Goal: Transaction & Acquisition: Purchase product/service

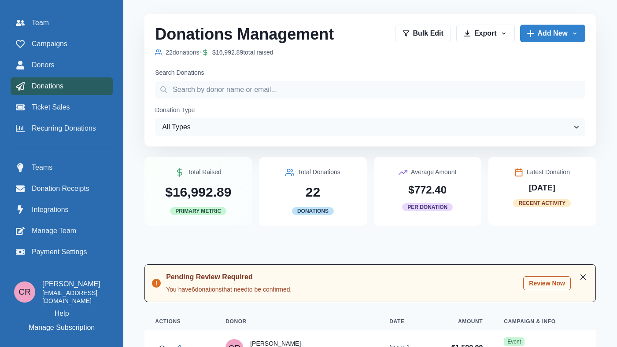
scroll to position [195, 0]
click at [68, 48] on div "Campaigns" at bounding box center [62, 44] width 92 height 11
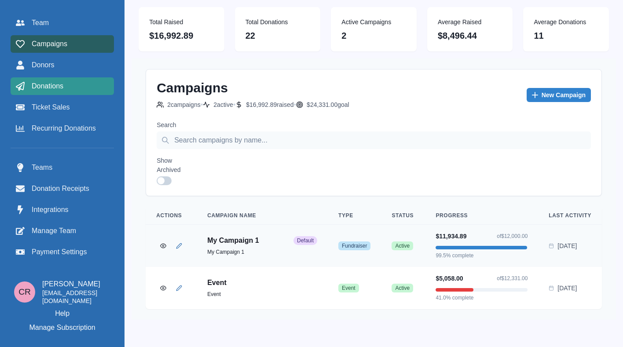
click at [99, 93] on link "Donations" at bounding box center [62, 86] width 103 height 18
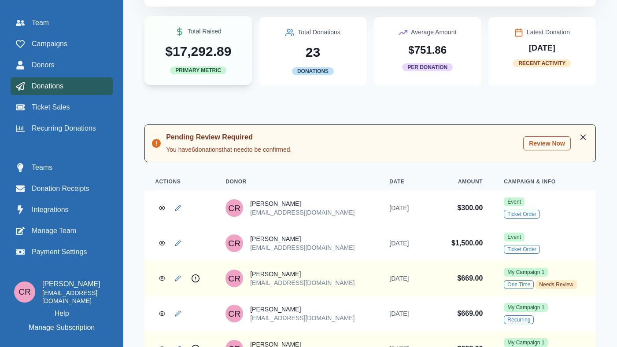
scroll to position [143, 0]
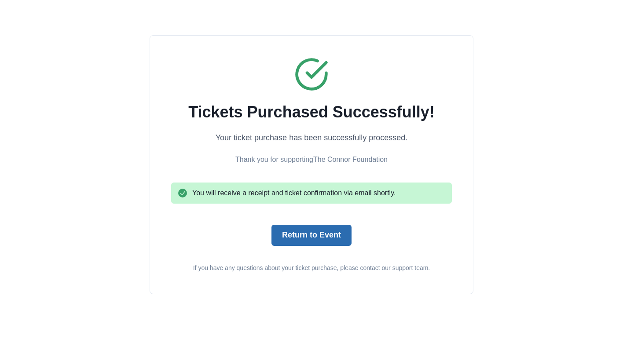
click at [316, 233] on button "Return to Event" at bounding box center [312, 235] width 80 height 21
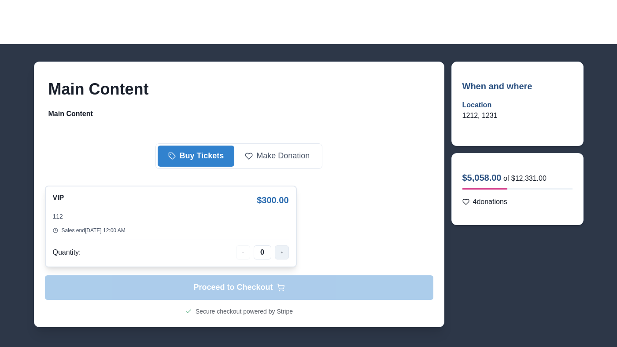
click at [278, 246] on button "button" at bounding box center [282, 253] width 14 height 14
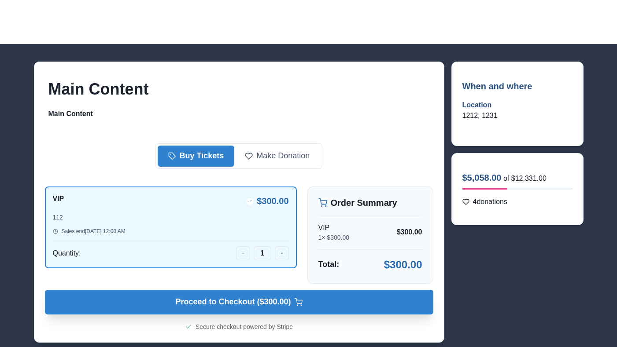
click at [281, 299] on span "Proceed to Checkout ($ 300.00 )" at bounding box center [232, 303] width 115 height 10
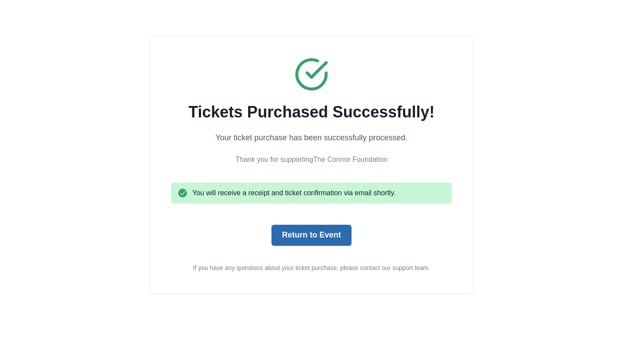
click at [301, 227] on button "Return to Event" at bounding box center [312, 235] width 80 height 21
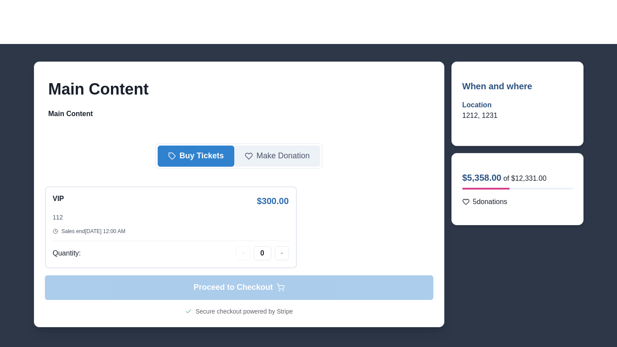
click at [273, 162] on button "Make Donation" at bounding box center [277, 156] width 86 height 21
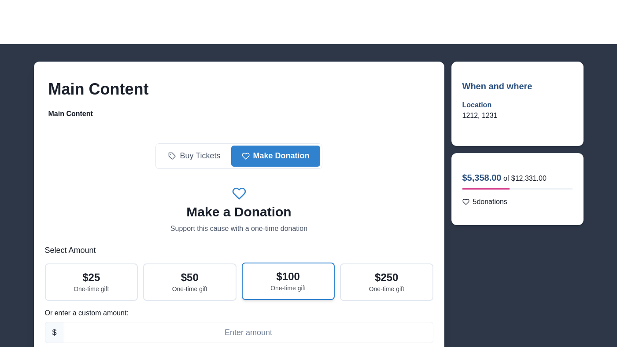
click at [276, 272] on p "$ 100" at bounding box center [287, 277] width 23 height 13
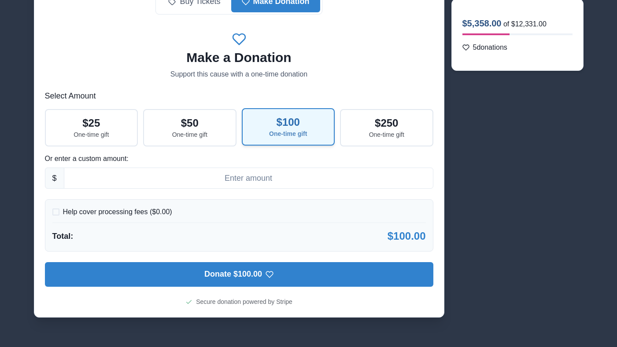
scroll to position [158, 0]
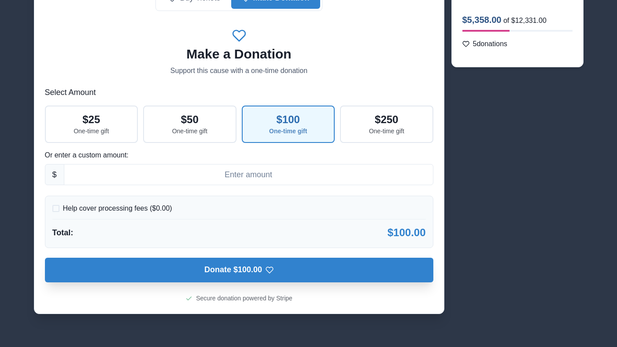
click at [267, 281] on button "Donate $100.00" at bounding box center [239, 270] width 388 height 25
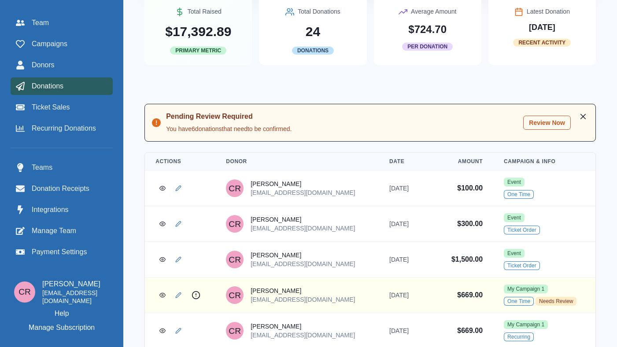
scroll to position [205, 0]
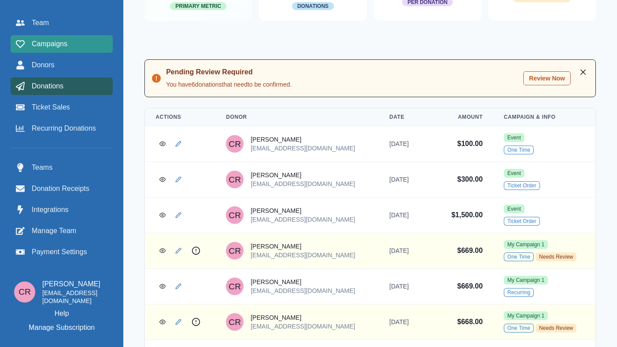
click at [95, 50] on link "Campaigns" at bounding box center [62, 44] width 102 height 18
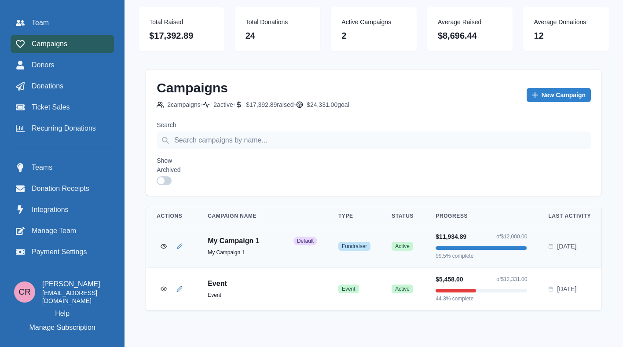
click at [74, 48] on div "Campaigns" at bounding box center [62, 44] width 93 height 11
click at [166, 247] on icon "View Campaign" at bounding box center [162, 246] width 7 height 7
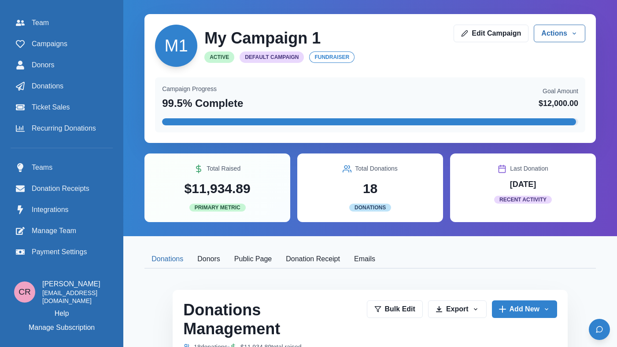
scroll to position [1, 0]
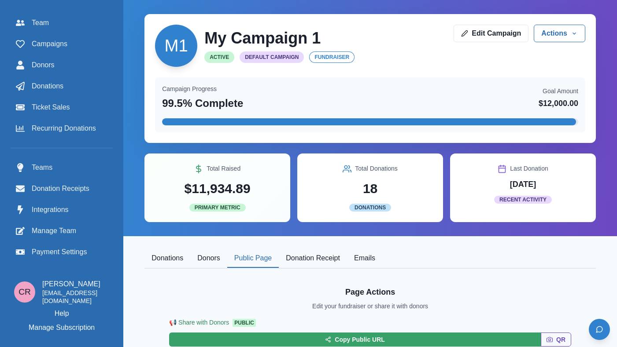
click at [277, 265] on button "Public Page" at bounding box center [252, 259] width 51 height 18
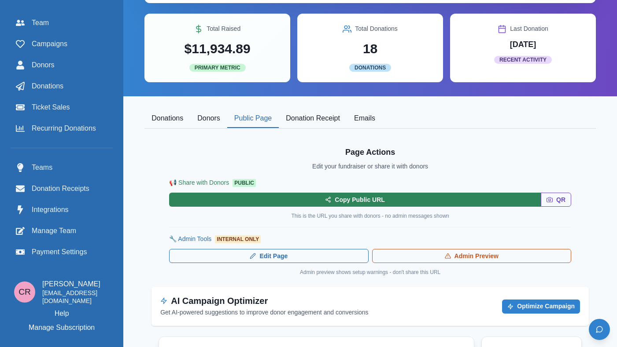
click at [356, 204] on button "Copy Public URL" at bounding box center [354, 200] width 371 height 14
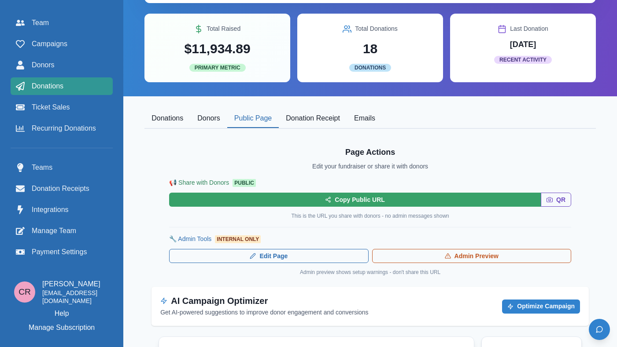
click at [93, 79] on link "Donations" at bounding box center [62, 86] width 102 height 18
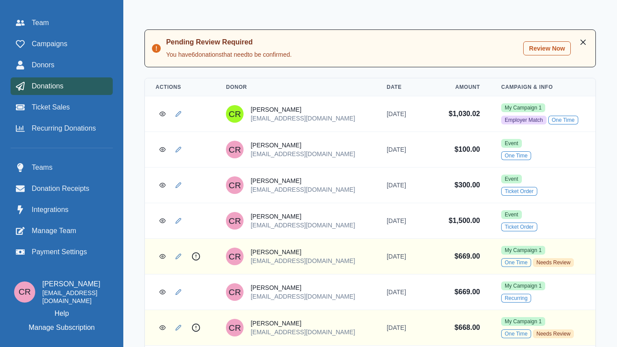
scroll to position [243, 0]
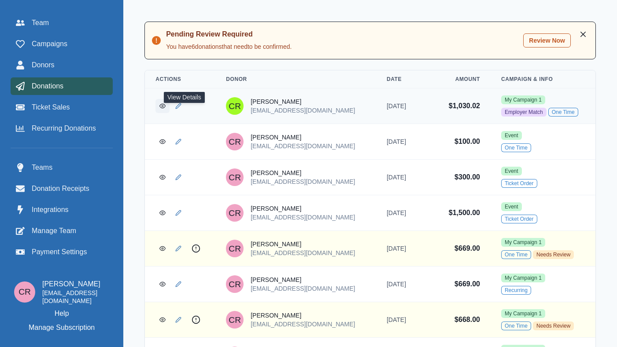
click at [165, 108] on icon "View Donation" at bounding box center [163, 106] width 6 height 4
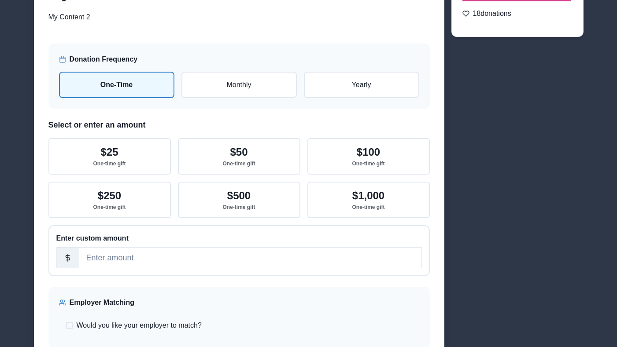
scroll to position [125, 0]
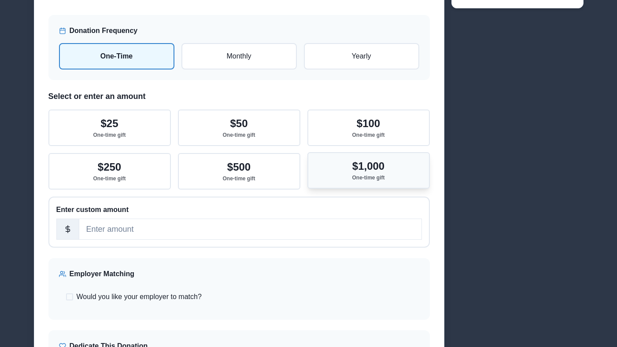
click at [358, 180] on p "One-time gift" at bounding box center [368, 178] width 33 height 6
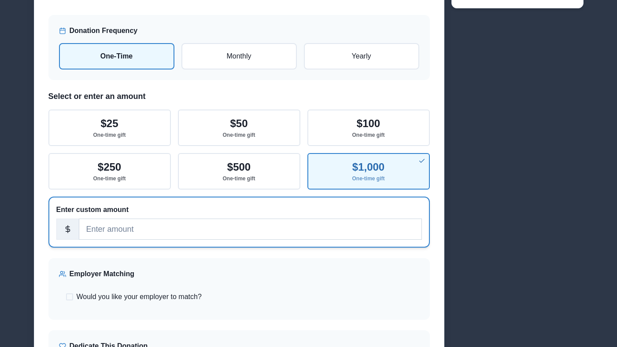
click at [285, 240] on input "number" at bounding box center [250, 229] width 343 height 21
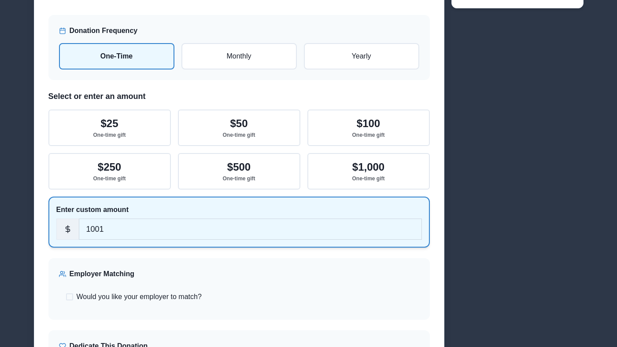
type input "1001"
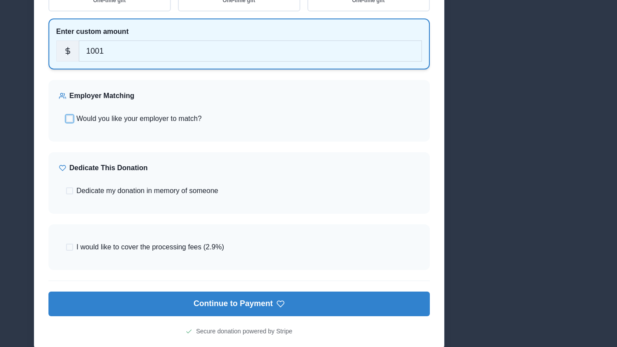
scroll to position [306, 0]
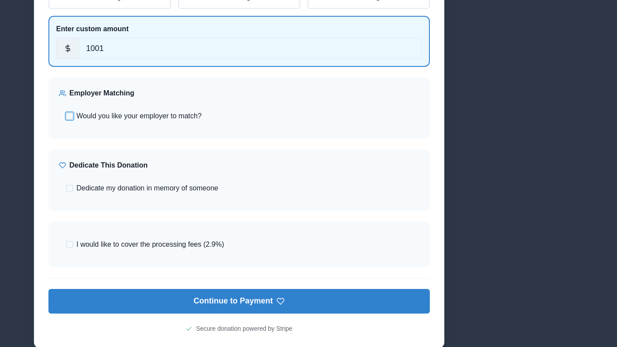
click at [149, 116] on span "Would you like your employer to match?" at bounding box center [139, 116] width 125 height 11
click at [66, 116] on input "Would you like your employer to match?" at bounding box center [66, 116] width 0 height 0
checkbox input "true"
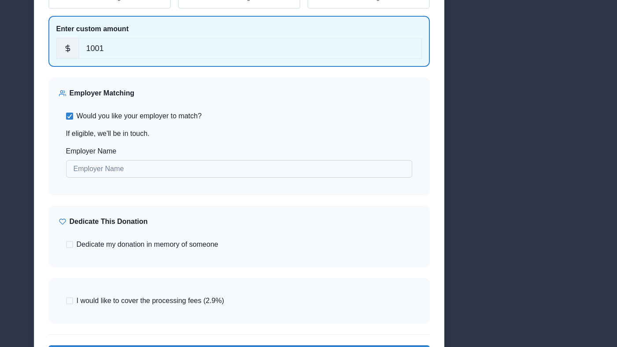
click at [153, 168] on input "Employer Name" at bounding box center [239, 169] width 346 height 18
type input "Bobs Encore"
click at [127, 248] on span "Dedicate my donation in memory of someone" at bounding box center [148, 244] width 142 height 11
click at [66, 245] on input "Dedicate my donation in memory of someone" at bounding box center [66, 245] width 0 height 0
checkbox input "true"
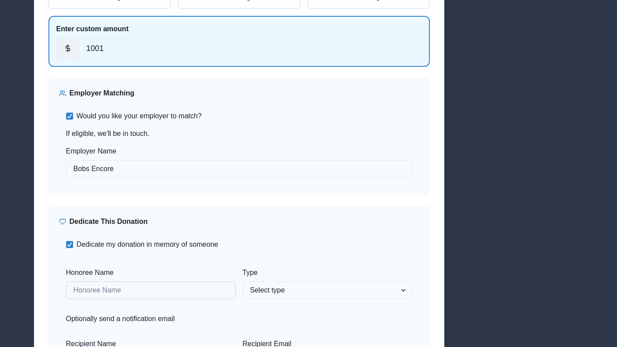
click at [137, 288] on input "Honoree Name" at bounding box center [150, 291] width 169 height 18
type input "Connor Reaumond"
select select "honor"
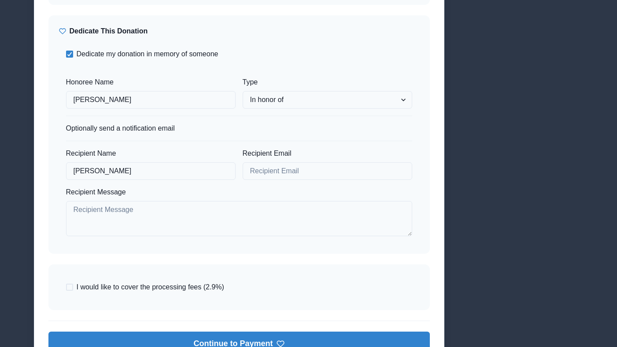
type input "Connor Reaumond"
type input "creaumond@gmail.com"
click at [132, 287] on span "I would like to cover the processing fees (2.9%)" at bounding box center [150, 287] width 147 height 11
type textarea "1nasd"
click at [66, 287] on input "I would like to cover the processing fees (2.9%)" at bounding box center [66, 287] width 0 height 0
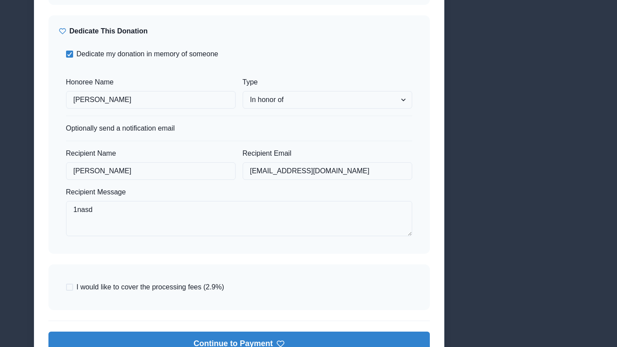
checkbox input "true"
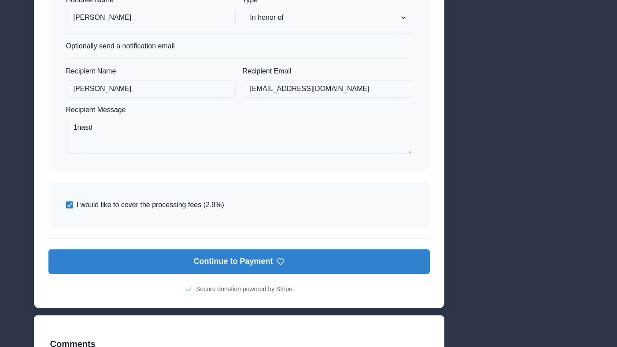
scroll to position [580, 0]
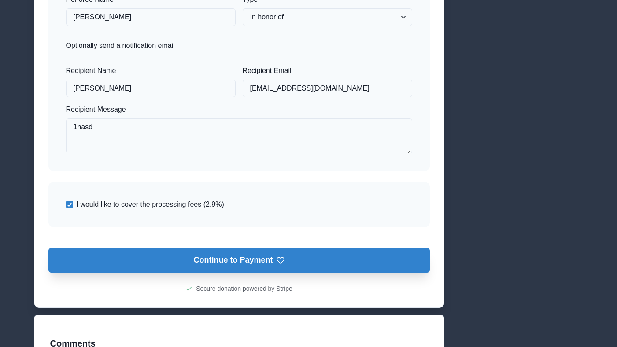
click at [266, 269] on button "Continue to Payment" at bounding box center [238, 260] width 381 height 25
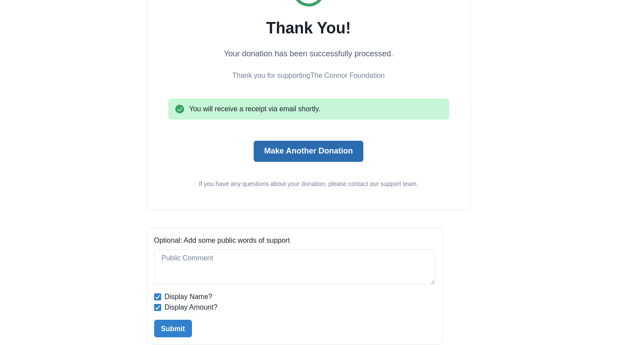
scroll to position [117, 0]
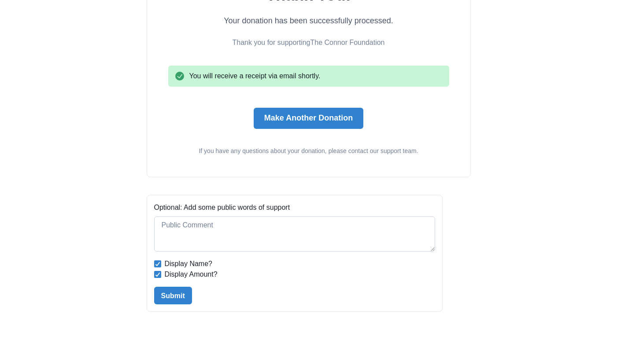
click at [313, 236] on textarea at bounding box center [294, 234] width 281 height 35
type textarea "Test public!"
click at [169, 303] on button "Submit" at bounding box center [173, 296] width 38 height 18
click at [182, 313] on button "Submit" at bounding box center [173, 314] width 38 height 18
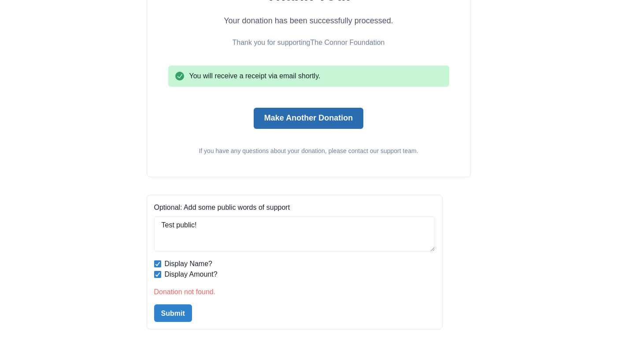
click at [338, 129] on button "Make Another Donation" at bounding box center [309, 118] width 110 height 21
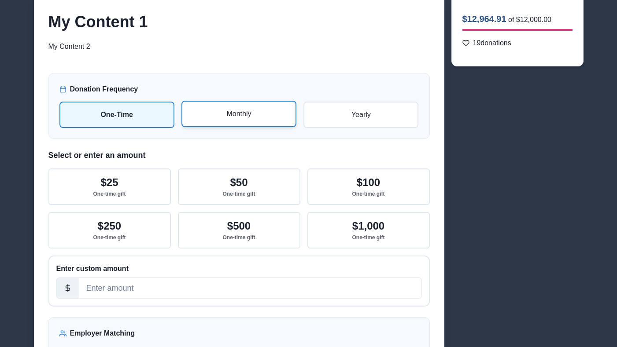
scroll to position [80, 0]
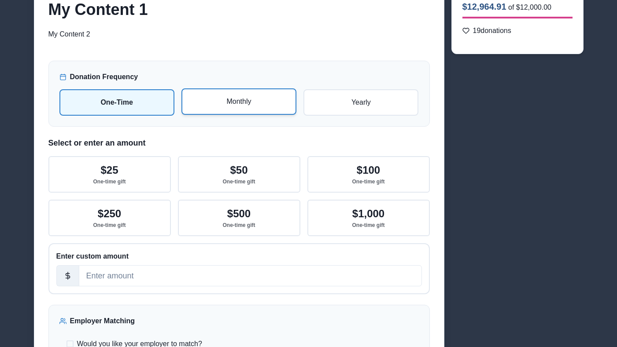
click at [241, 104] on p "Monthly" at bounding box center [238, 101] width 99 height 11
click at [0, 0] on input "radio" at bounding box center [0, 0] width 0 height 0
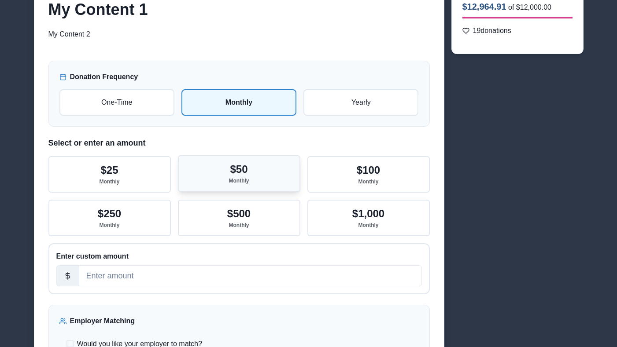
click at [252, 168] on button "$50 Monthly" at bounding box center [239, 173] width 122 height 37
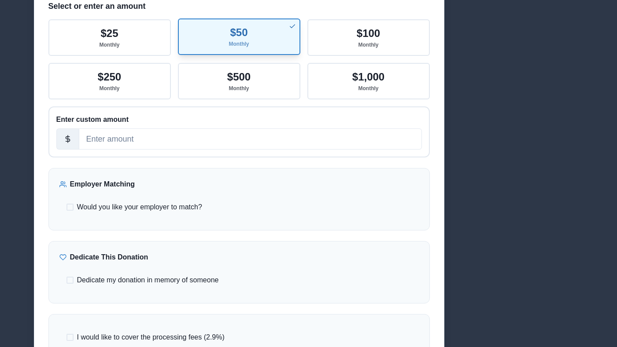
scroll to position [220, 0]
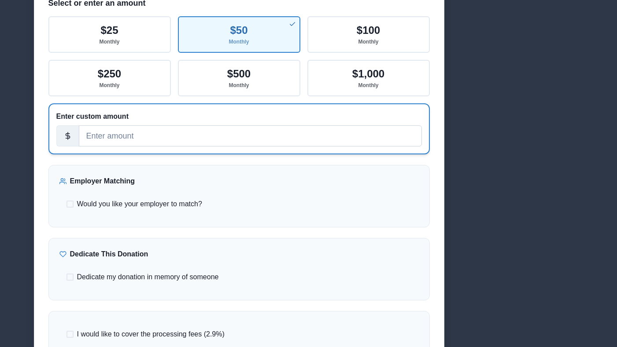
click at [239, 132] on input "number" at bounding box center [250, 135] width 343 height 21
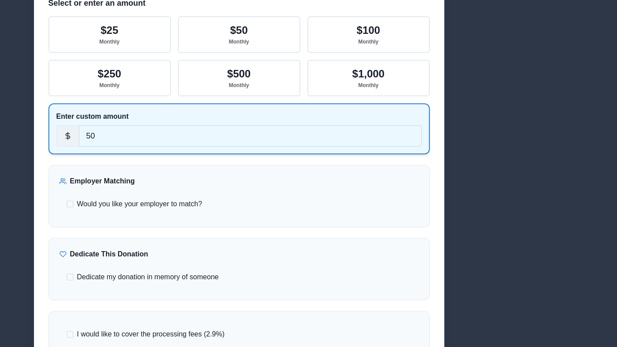
type input "5"
click at [152, 274] on span "Dedicate my donation in memory of someone" at bounding box center [148, 277] width 142 height 11
click at [66, 277] on input "Dedicate my donation in memory of someone" at bounding box center [66, 277] width 0 height 0
checkbox input "true"
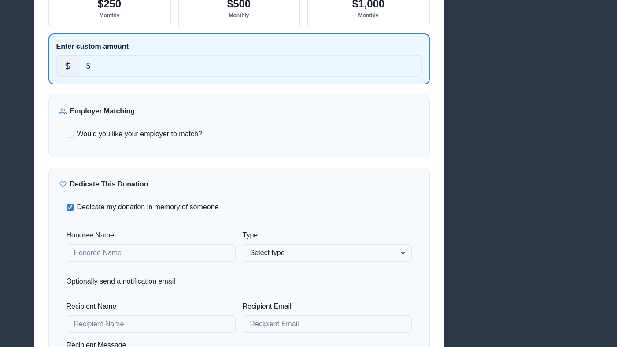
scroll to position [294, 0]
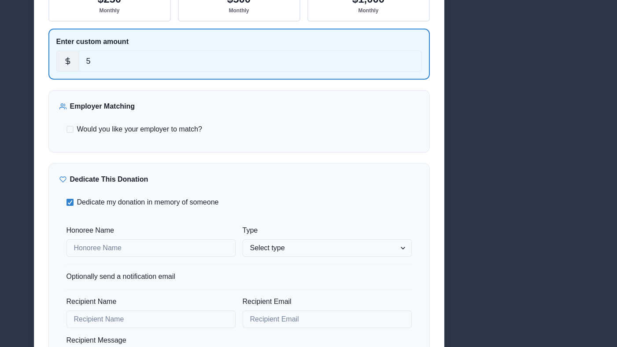
click at [152, 238] on div "Honoree Name" at bounding box center [150, 241] width 169 height 32
click at [149, 254] on input "Honoree Name" at bounding box center [150, 248] width 169 height 18
type input "[PERSON_NAME]"
select select "honor"
click at [243, 239] on select "Select type In honor of In memory of" at bounding box center [327, 248] width 169 height 18
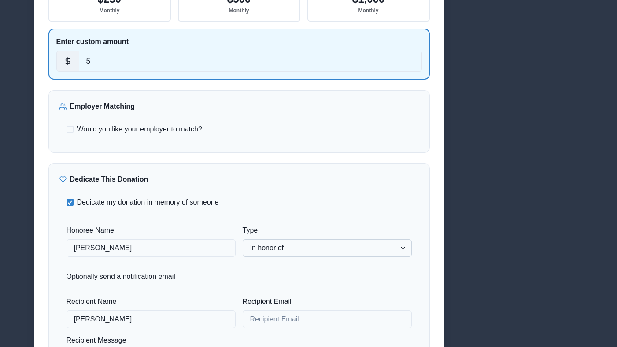
type input "[PERSON_NAME]"
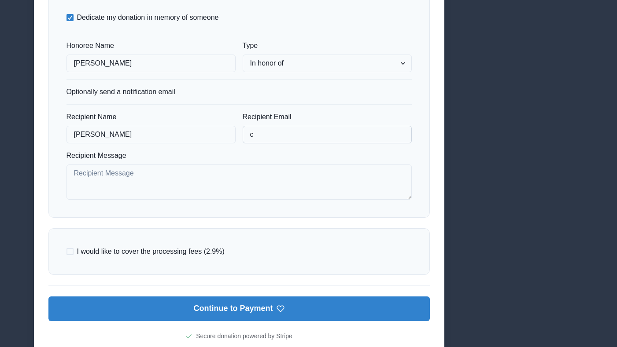
click at [276, 138] on input "c" at bounding box center [327, 135] width 169 height 18
type input "[EMAIL_ADDRESS][DOMAIN_NAME]"
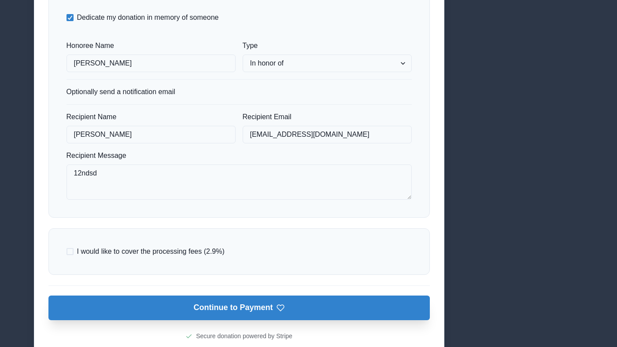
type textarea "12ndsd"
click at [243, 313] on button "Continue to Payment" at bounding box center [238, 308] width 381 height 25
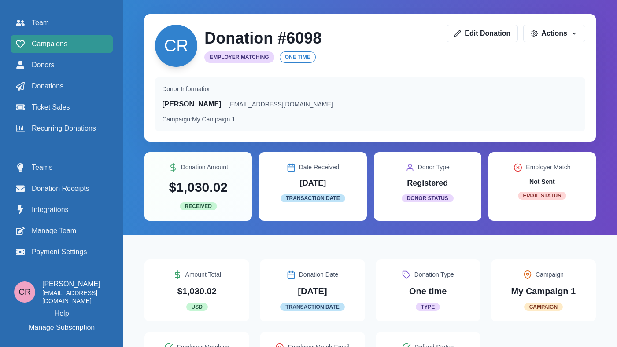
click at [37, 47] on span "Campaigns" at bounding box center [50, 44] width 36 height 11
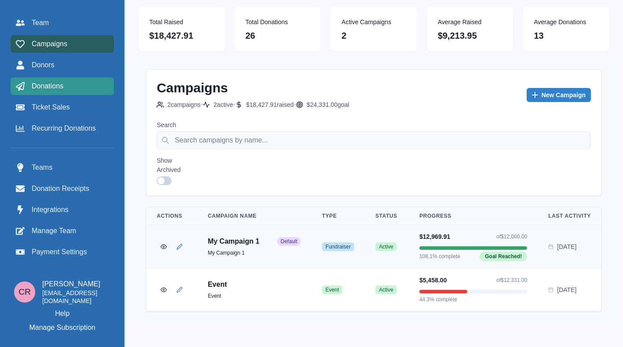
click at [43, 84] on span "Donations" at bounding box center [48, 86] width 32 height 11
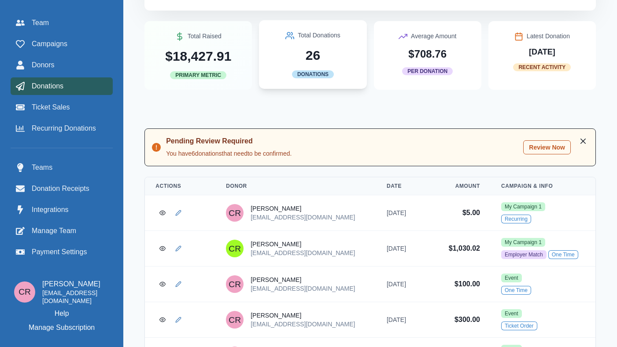
scroll to position [166, 0]
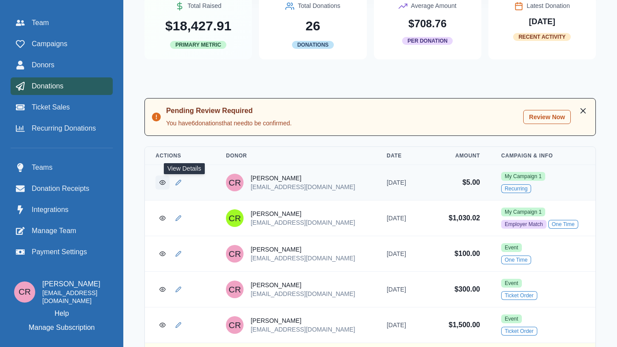
click at [169, 183] on link "View Donation" at bounding box center [162, 183] width 14 height 14
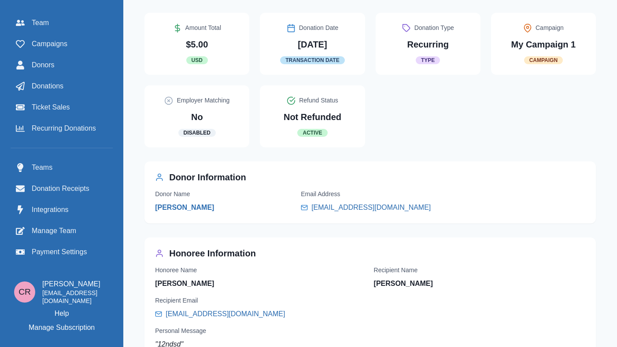
scroll to position [243, 0]
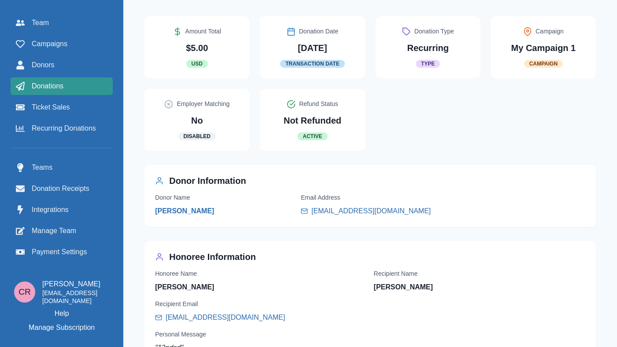
click at [86, 90] on div "Donations" at bounding box center [62, 86] width 92 height 11
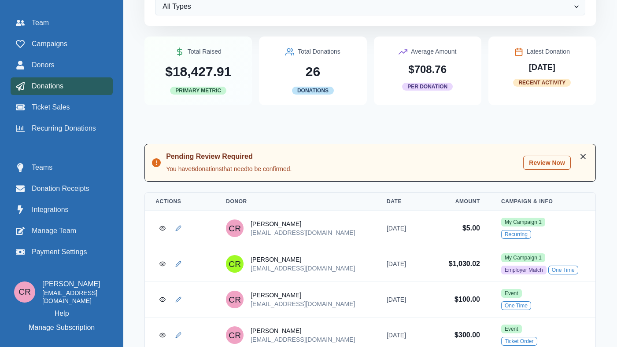
scroll to position [121, 0]
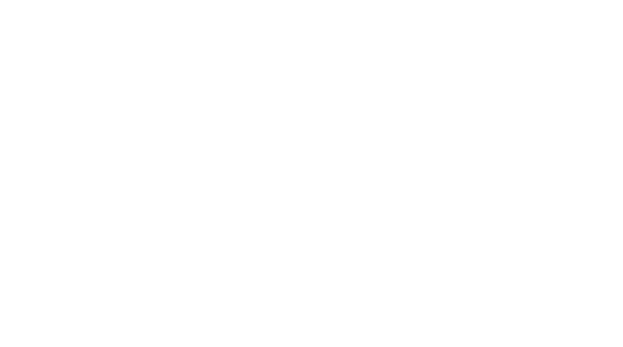
click at [128, 0] on html at bounding box center [311, 0] width 623 height 0
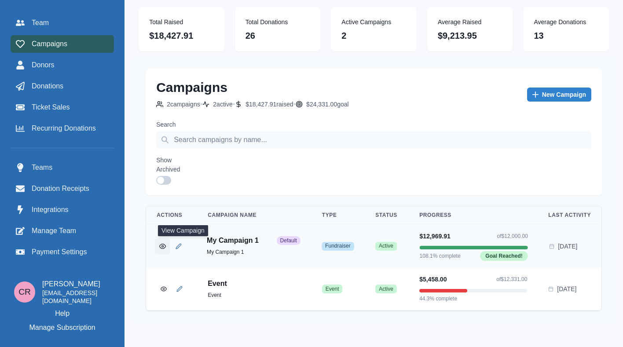
click at [166, 248] on icon "View Campaign" at bounding box center [162, 246] width 7 height 7
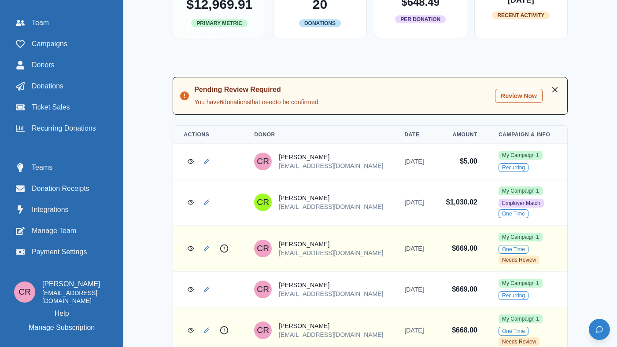
scroll to position [534, 0]
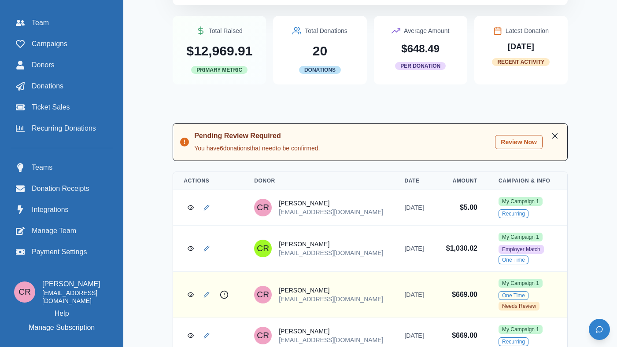
scroll to position [545, 0]
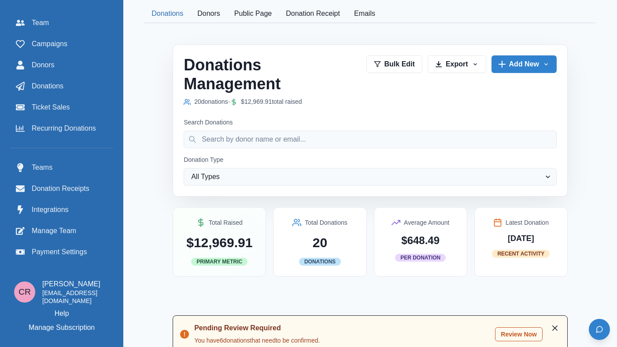
scroll to position [510, 0]
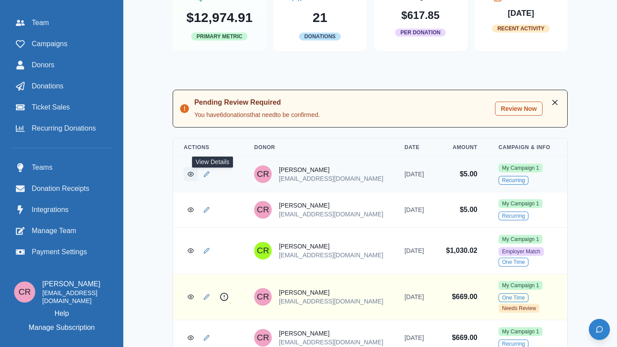
click at [194, 176] on icon "View Donation" at bounding box center [190, 174] width 6 height 6
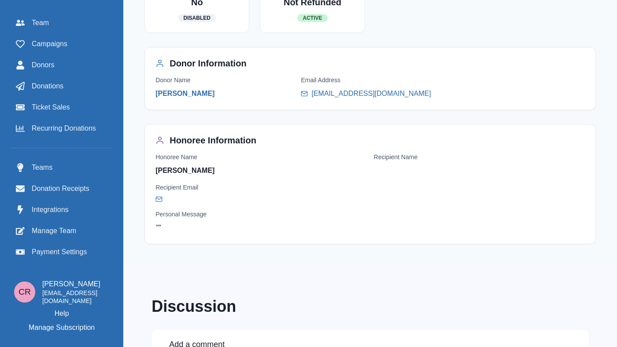
scroll to position [359, 0]
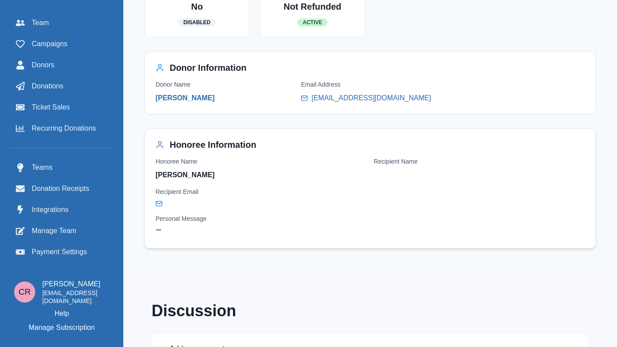
click at [213, 176] on p "Tony Chistos" at bounding box center [184, 175] width 59 height 11
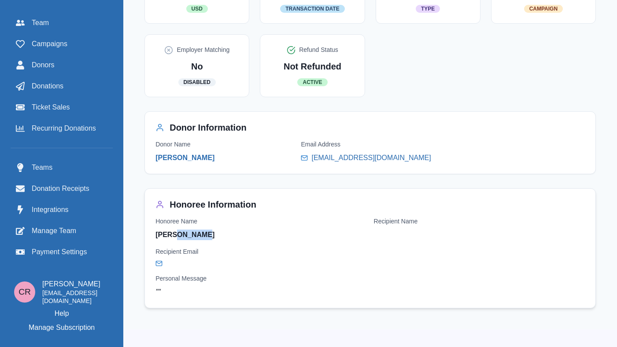
scroll to position [600, 0]
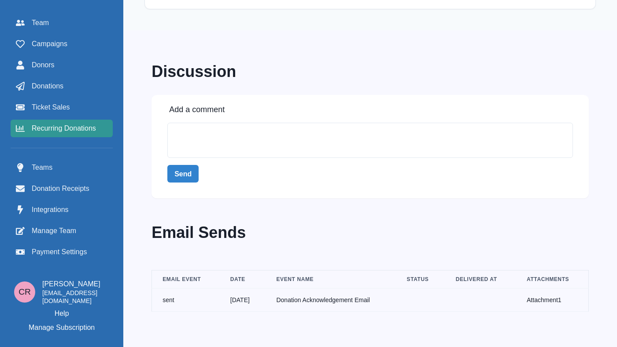
click at [92, 137] on link "Recurring Donations" at bounding box center [62, 129] width 102 height 18
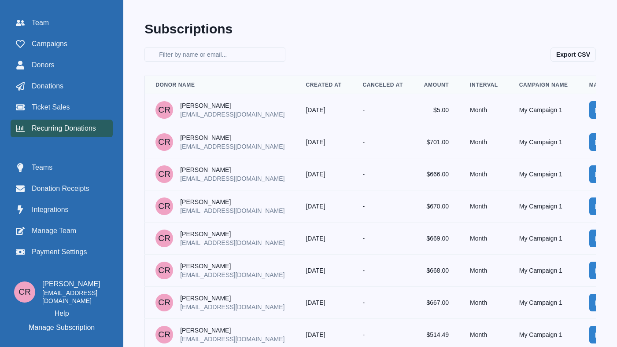
click at [228, 110] on p "creaumond+5monthly@gmail.com" at bounding box center [232, 114] width 104 height 9
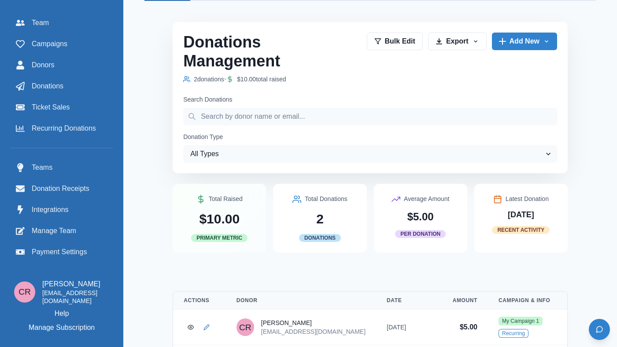
scroll to position [402, 0]
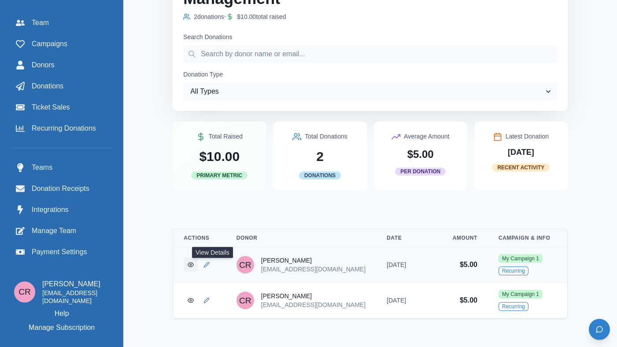
click at [194, 265] on icon "View Donation" at bounding box center [190, 265] width 6 height 6
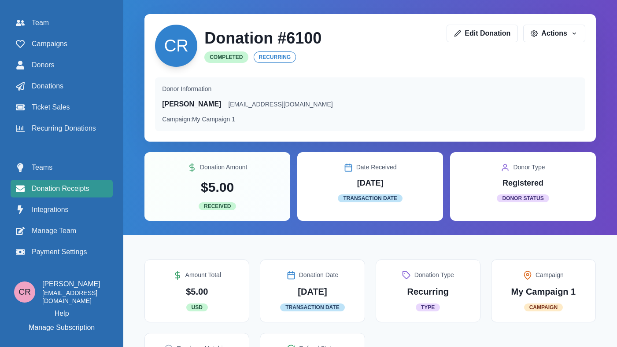
click at [84, 195] on link "Donation Receipts" at bounding box center [62, 189] width 102 height 18
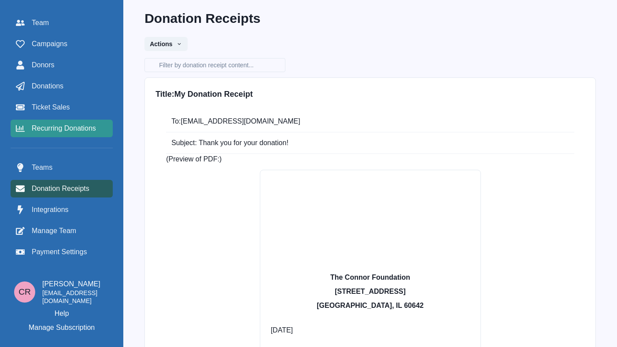
click at [84, 125] on span "Recurring Donations" at bounding box center [64, 128] width 64 height 11
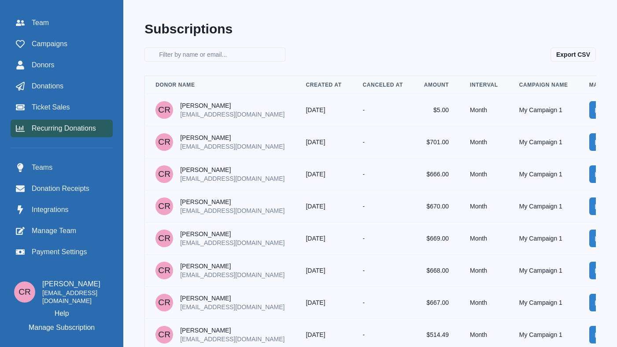
scroll to position [0, 52]
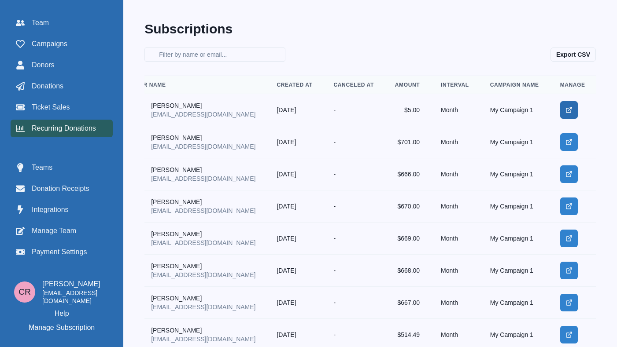
click at [570, 108] on line "Manage" at bounding box center [569, 108] width 3 height 3
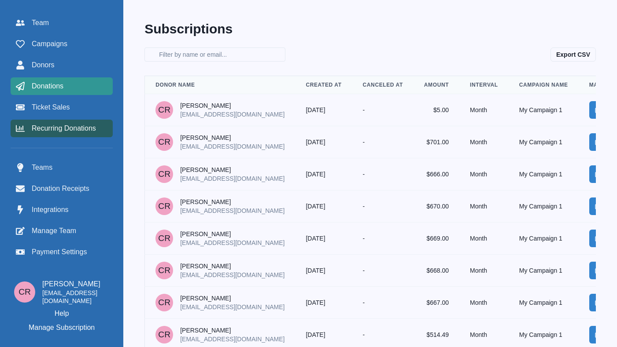
click at [81, 88] on div "Donations" at bounding box center [62, 86] width 92 height 11
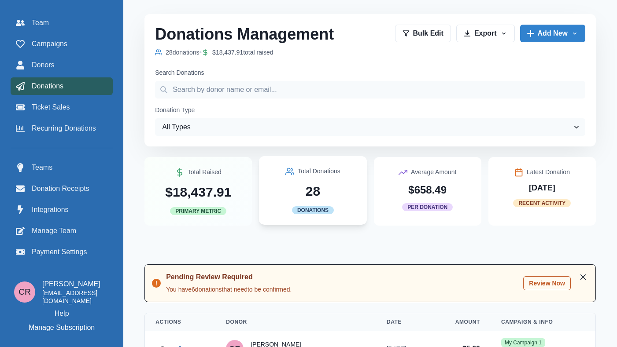
scroll to position [186, 0]
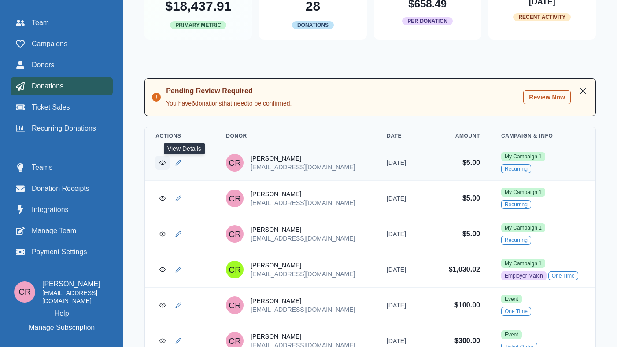
click at [165, 166] on icon "View Donation" at bounding box center [162, 163] width 6 height 6
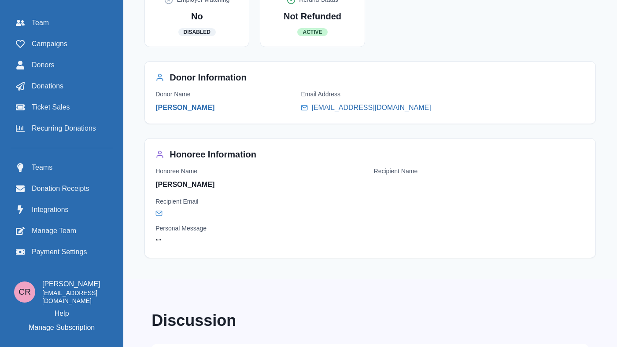
scroll to position [361, 0]
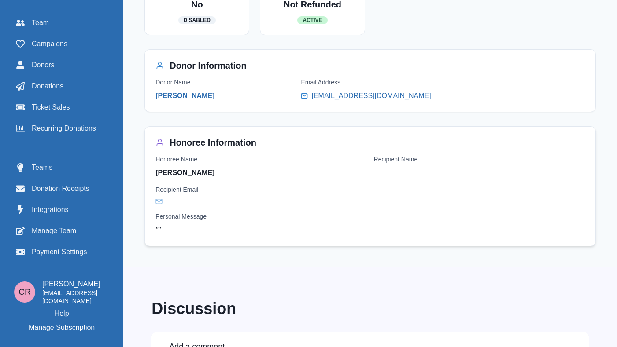
click at [192, 176] on p "Marsha Chorley" at bounding box center [184, 173] width 59 height 11
drag, startPoint x: 192, startPoint y: 176, endPoint x: 222, endPoint y: 174, distance: 30.0
click at [214, 174] on p "Marsha Chorley" at bounding box center [184, 173] width 59 height 11
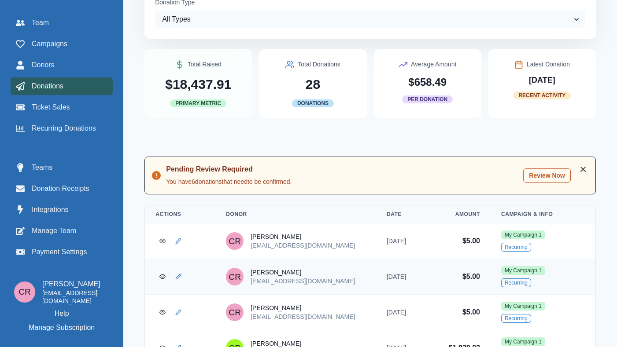
scroll to position [114, 0]
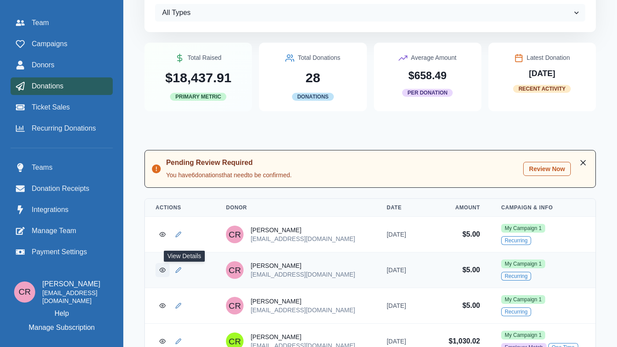
click at [165, 270] on icon "View Donation" at bounding box center [163, 270] width 6 height 4
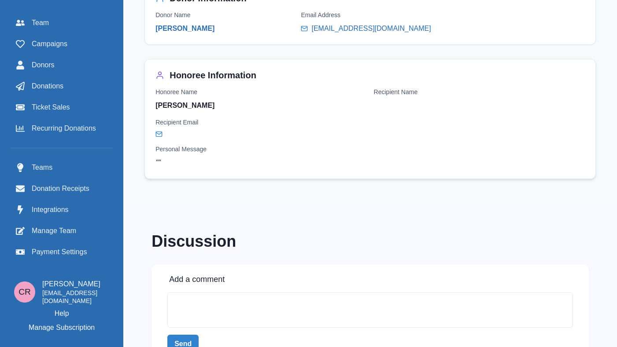
scroll to position [462, 0]
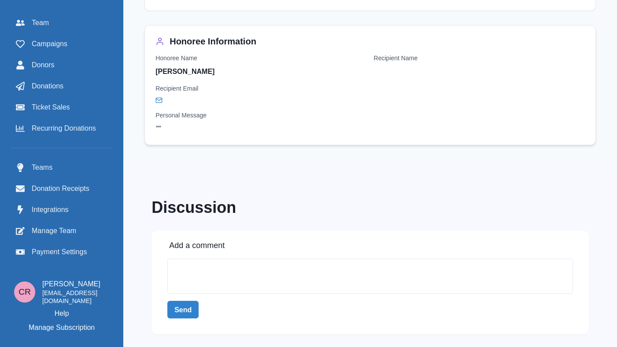
click at [207, 72] on p "Tony Chistos" at bounding box center [184, 71] width 59 height 11
click at [171, 72] on div "Honoree Information Honoree Name Tony Chistos Recipient Name Recipient Email Pe…" at bounding box center [369, 85] width 451 height 120
drag, startPoint x: 171, startPoint y: 72, endPoint x: 205, endPoint y: 71, distance: 33.9
click at [205, 71] on div "Honoree Information Honoree Name Tony Chistos Recipient Name Recipient Email Pe…" at bounding box center [369, 85] width 451 height 120
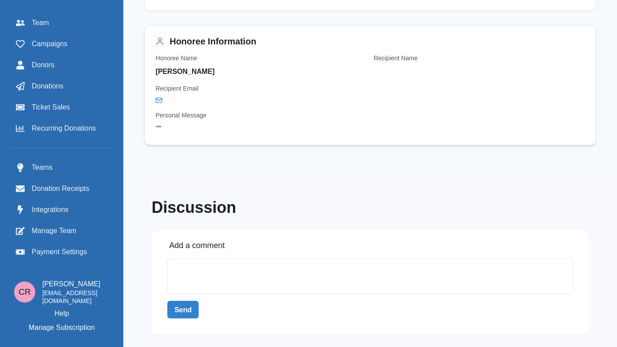
click at [193, 129] on div "Personal Message " "" at bounding box center [369, 122] width 429 height 23
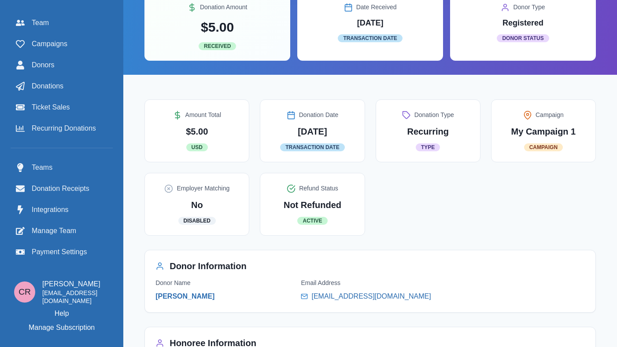
scroll to position [159, 0]
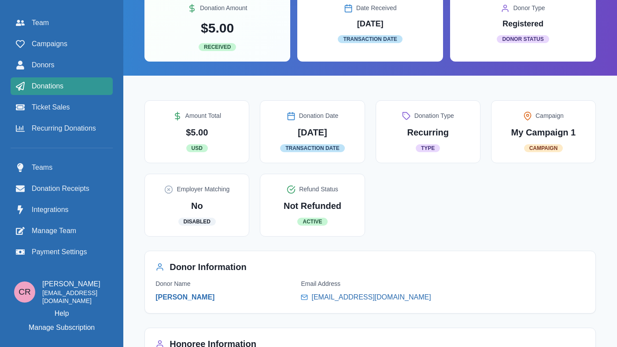
click at [69, 87] on div "Donations" at bounding box center [62, 86] width 92 height 11
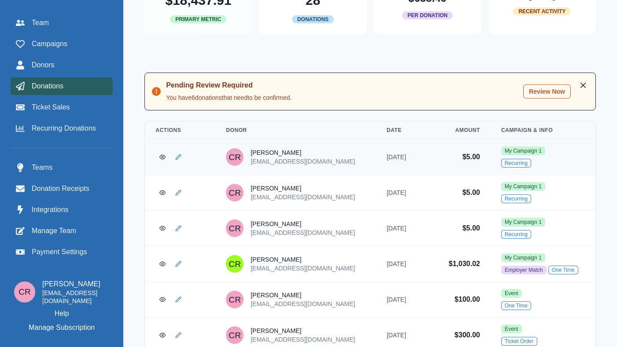
scroll to position [208, 0]
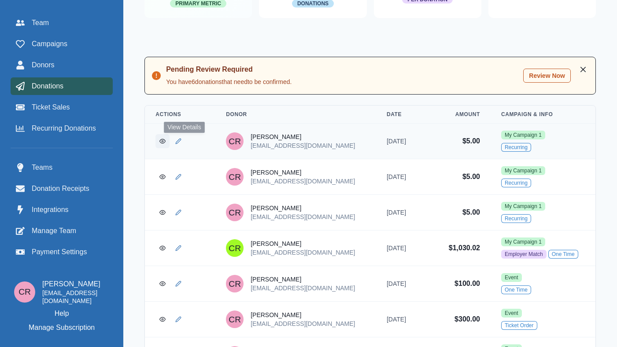
click at [169, 147] on link "View Donation" at bounding box center [162, 141] width 14 height 14
click at [169, 180] on link "View Donation" at bounding box center [162, 177] width 14 height 14
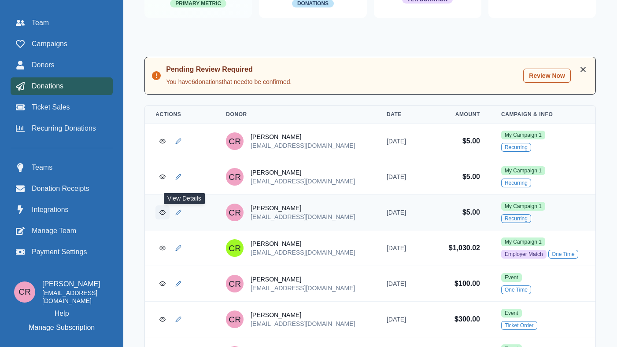
click at [169, 214] on link "View Donation" at bounding box center [162, 213] width 14 height 14
click at [165, 251] on icon "View Donation" at bounding box center [162, 248] width 6 height 6
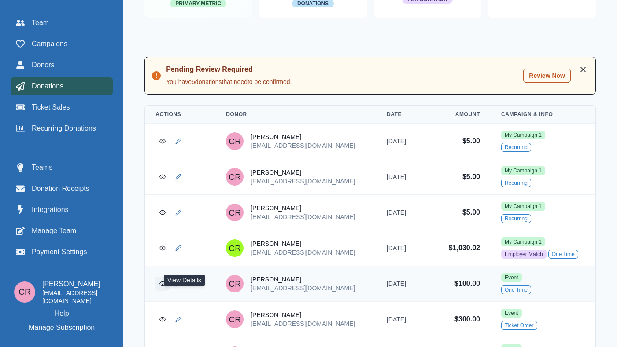
click at [169, 291] on link "View Donation" at bounding box center [162, 284] width 14 height 14
click at [163, 320] on circle "View Donation" at bounding box center [163, 320] width 2 height 2
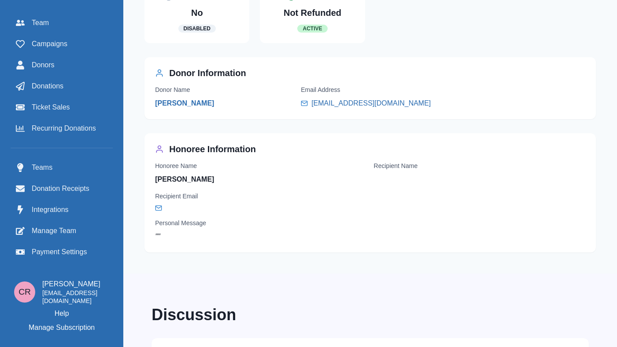
scroll to position [352, 0]
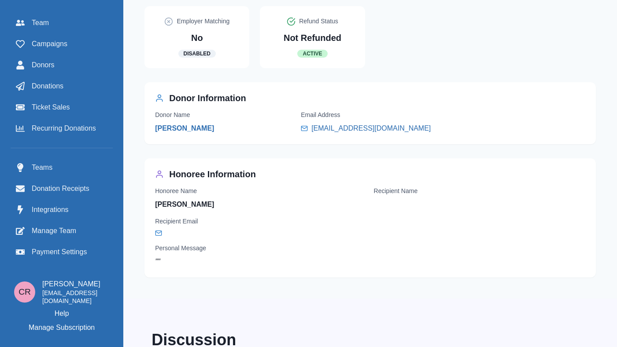
scroll to position [330, 0]
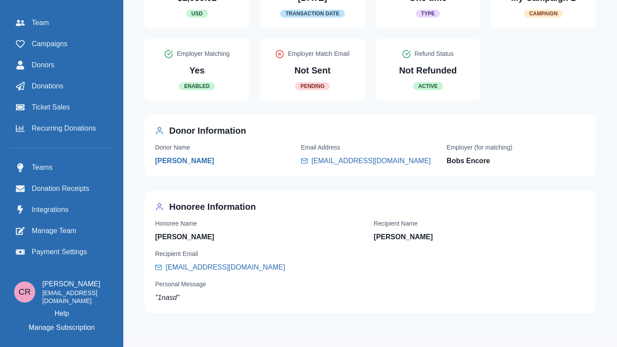
scroll to position [294, 0]
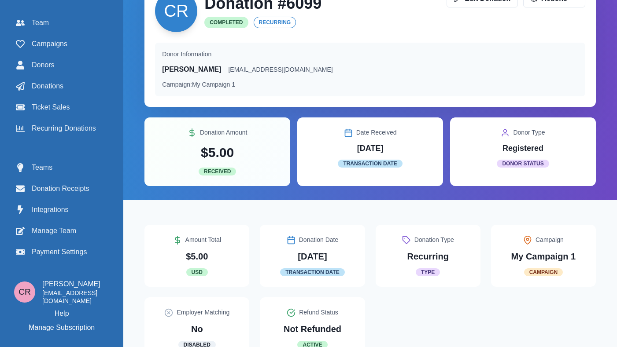
scroll to position [29, 0]
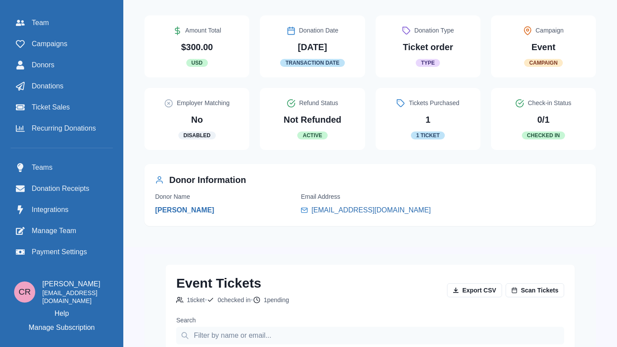
scroll to position [244, 0]
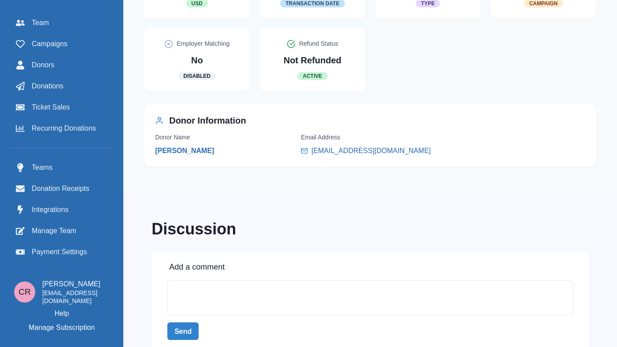
scroll to position [299, 0]
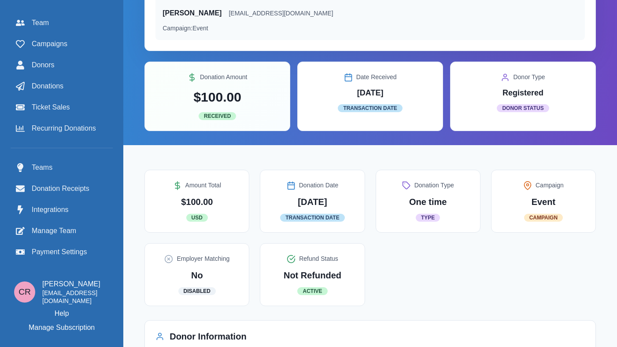
scroll to position [92, 0]
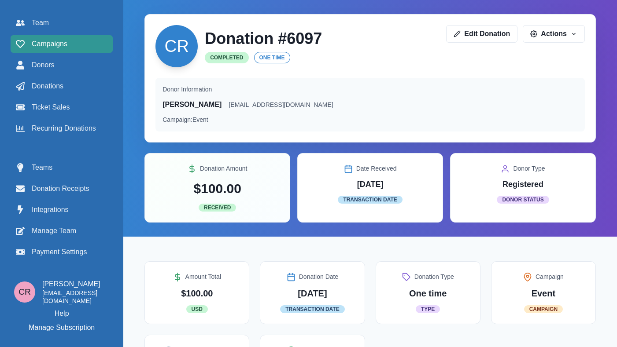
click at [70, 43] on div "Campaigns" at bounding box center [62, 44] width 92 height 11
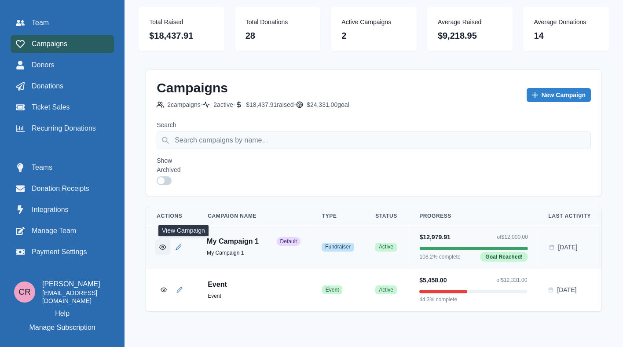
click at [170, 250] on button "View Campaign" at bounding box center [162, 246] width 15 height 15
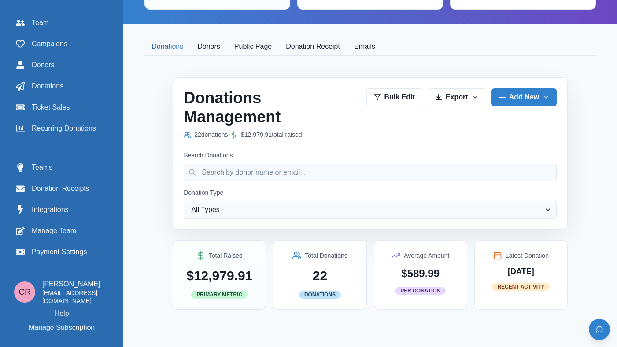
scroll to position [274, 0]
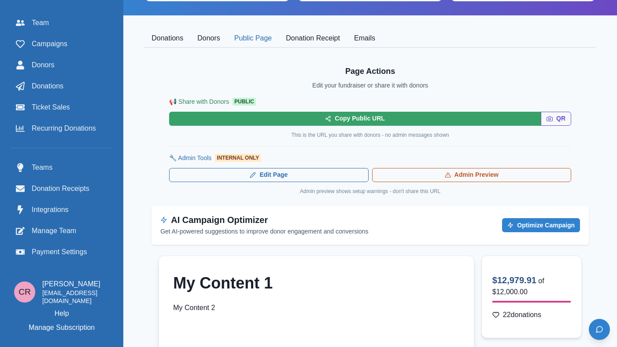
click at [250, 37] on button "Public Page" at bounding box center [252, 38] width 51 height 18
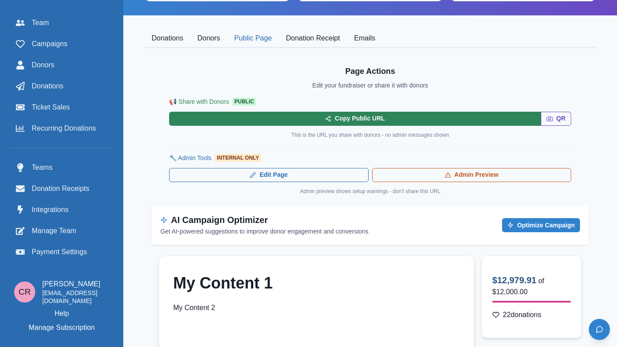
click at [379, 118] on button "Copy Public URL" at bounding box center [354, 119] width 371 height 14
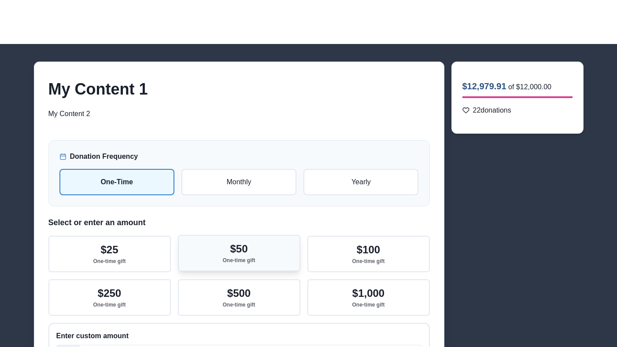
click at [269, 261] on button "$50 One-time gift" at bounding box center [239, 253] width 122 height 37
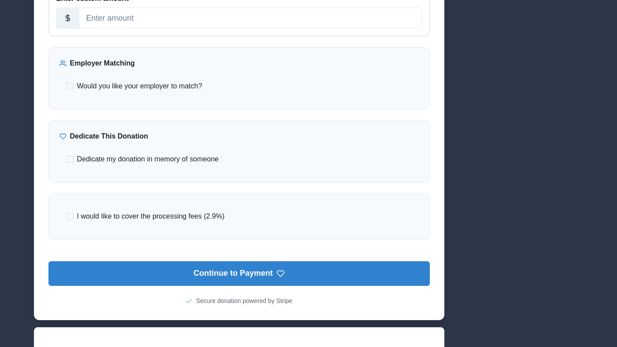
scroll to position [345, 0]
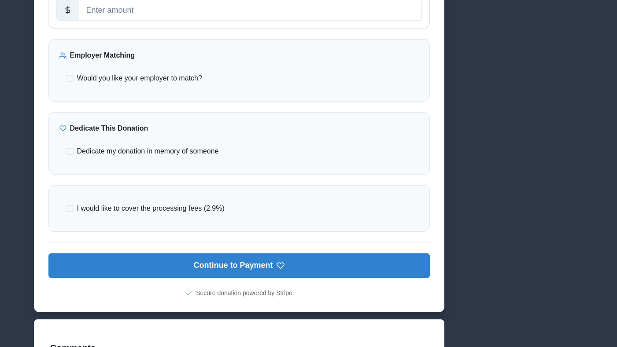
click at [175, 154] on span "Dedicate my donation in memory of someone" at bounding box center [148, 151] width 142 height 11
click at [66, 152] on input "Dedicate my donation in memory of someone" at bounding box center [66, 151] width 0 height 0
checkbox input "true"
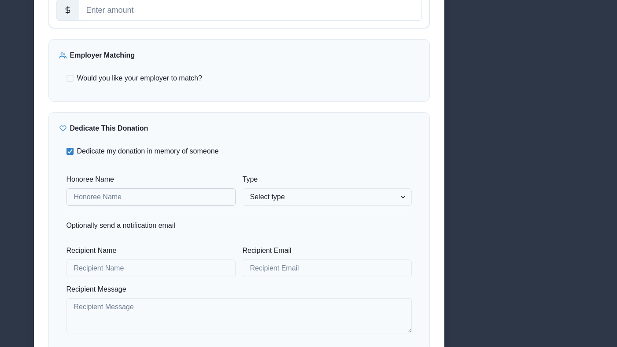
click at [163, 203] on input "Honoree Name" at bounding box center [150, 197] width 169 height 18
type input "Connor Reaumond"
select select "honor"
click at [243, 188] on select "Select type In honor of In memory of" at bounding box center [327, 197] width 169 height 18
click at [180, 272] on input "Recipient Name" at bounding box center [150, 269] width 169 height 18
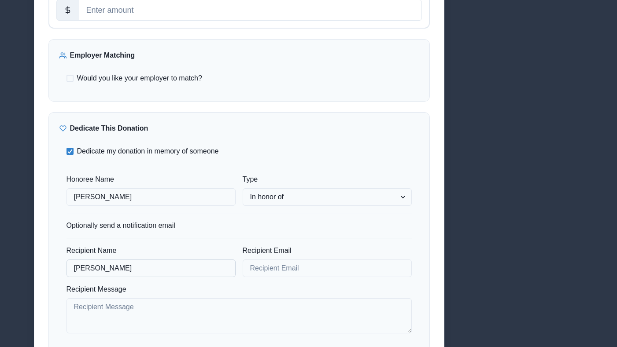
type input "Connor Reaumond"
type input "creaumond@gmail.com"
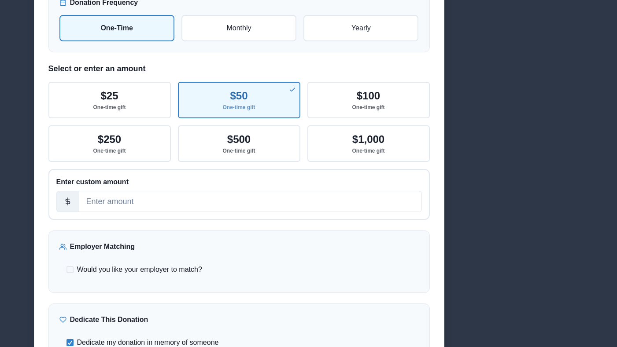
scroll to position [156, 0]
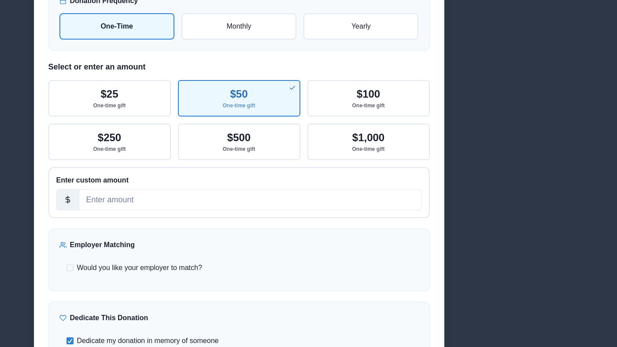
click at [182, 268] on span "Would you like your employer to match?" at bounding box center [139, 268] width 125 height 11
type textarea "Hello"
click at [66, 268] on input "Would you like your employer to match?" at bounding box center [66, 268] width 0 height 0
checkbox input "true"
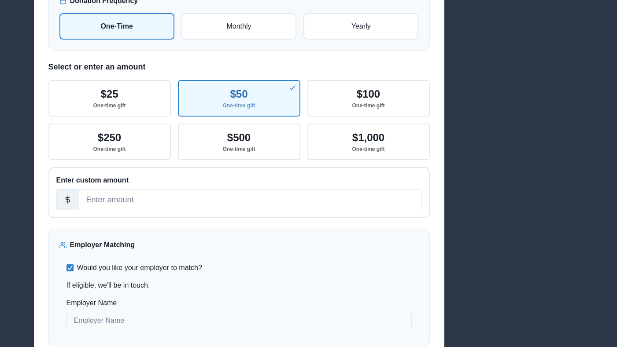
click at [164, 309] on div "Employer Name" at bounding box center [238, 314] width 345 height 32
click at [158, 320] on input "Employer Name" at bounding box center [238, 321] width 345 height 18
click at [88, 299] on label "Employer Name" at bounding box center [236, 303] width 340 height 11
click at [88, 312] on input "Employer Name" at bounding box center [238, 321] width 345 height 18
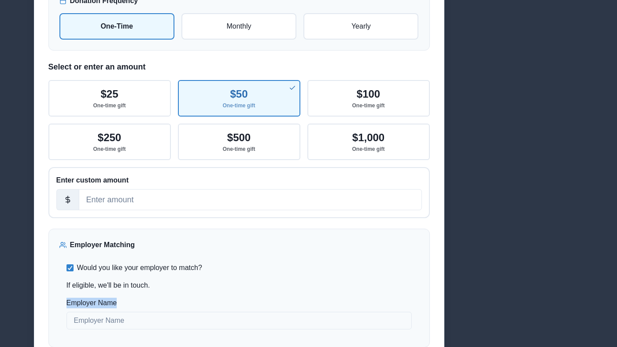
drag, startPoint x: 88, startPoint y: 299, endPoint x: 109, endPoint y: 300, distance: 20.3
click at [109, 300] on label "Employer Name" at bounding box center [236, 303] width 340 height 11
click at [109, 312] on input "Employer Name" at bounding box center [238, 321] width 345 height 18
copy label "Employer Name"
click at [113, 323] on input "Employer Name" at bounding box center [238, 321] width 345 height 18
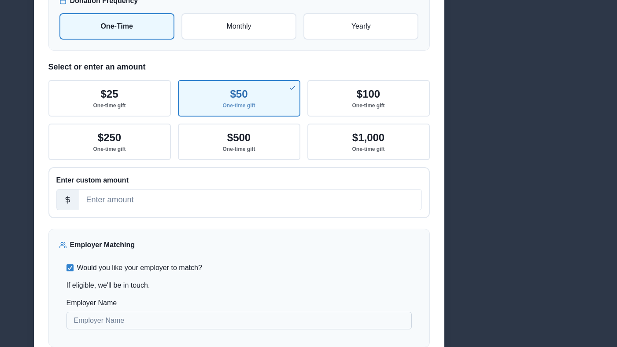
paste input "Employer Name"
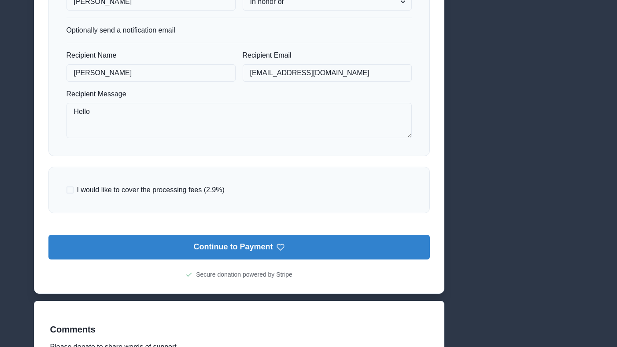
click at [170, 187] on span "I would like to cover the processing fees (2.9%)" at bounding box center [150, 190] width 147 height 11
type input "Employer Name"
click at [66, 190] on input "I would like to cover the processing fees (2.9%)" at bounding box center [66, 190] width 0 height 0
checkbox input "true"
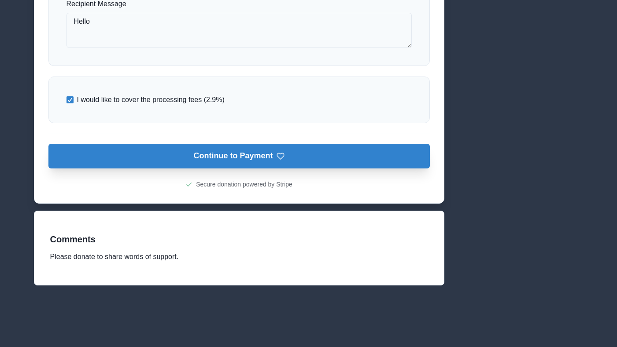
click at [211, 158] on button "Continue to Payment" at bounding box center [238, 156] width 381 height 25
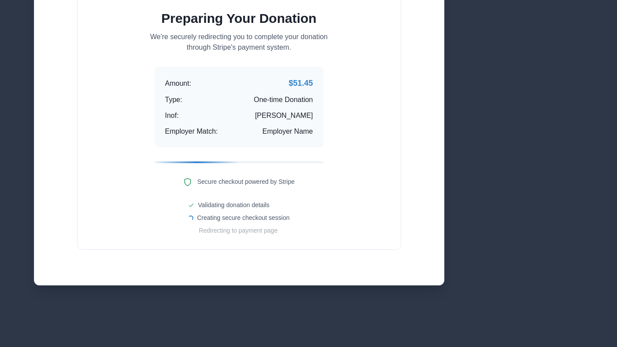
scroll to position [160, 0]
